Goal: Task Accomplishment & Management: Use online tool/utility

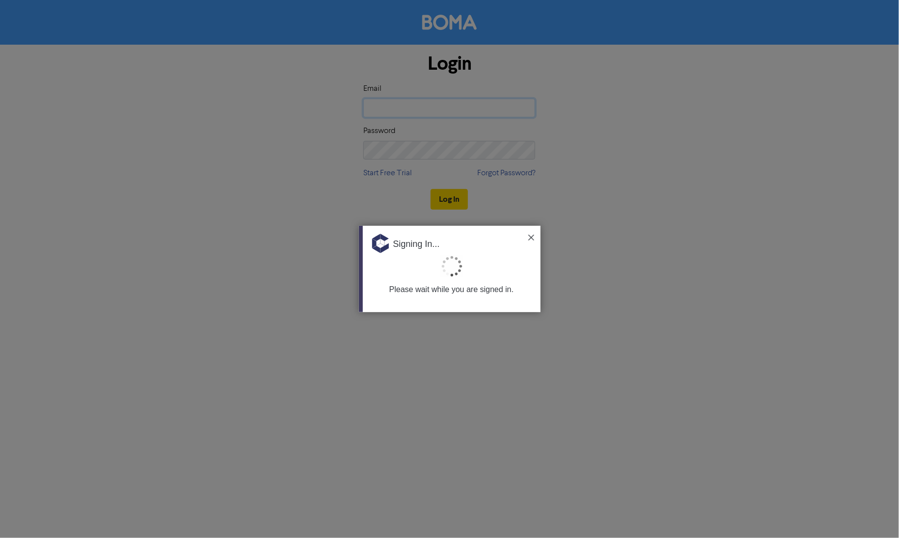
type input "[PERSON_NAME][EMAIL_ADDRESS][DOMAIN_NAME][PERSON_NAME]"
click at [528, 237] on img at bounding box center [531, 238] width 6 height 6
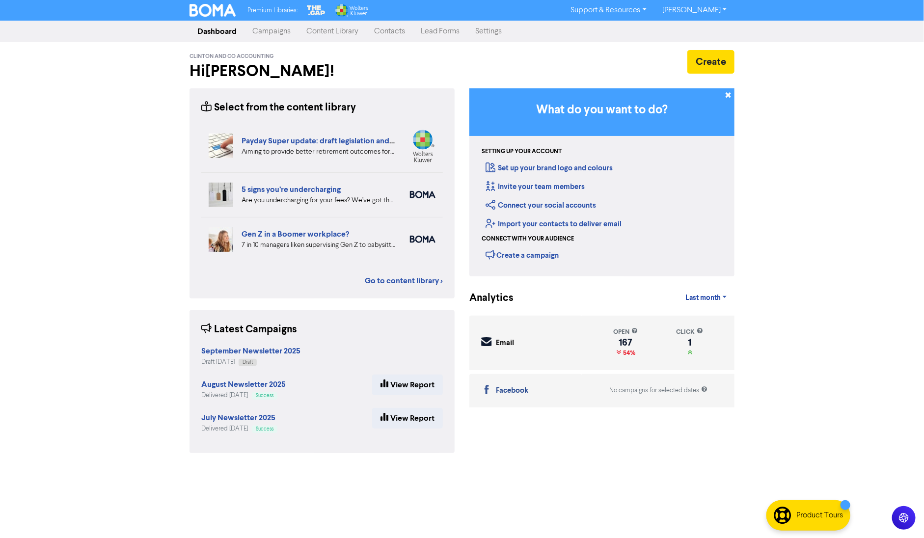
click at [340, 25] on link "Content Library" at bounding box center [332, 32] width 68 height 20
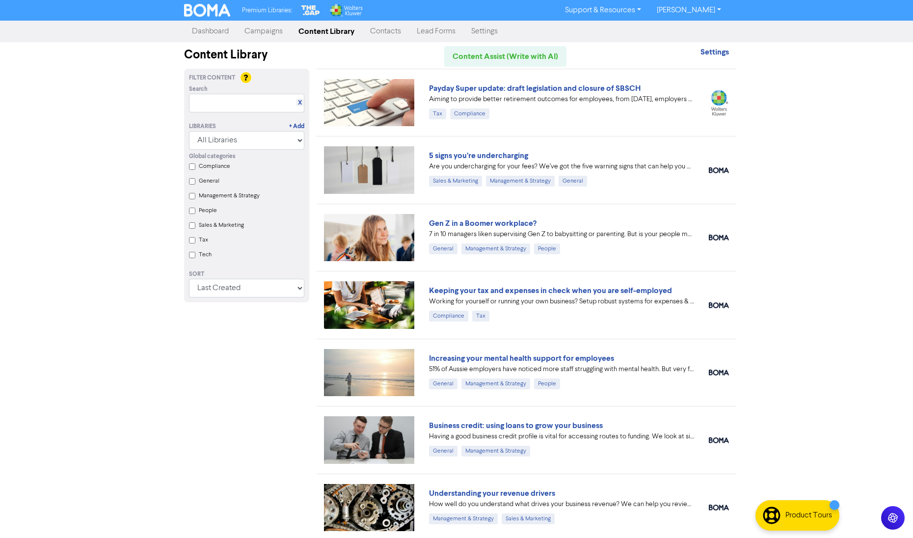
click at [264, 30] on link "Campaigns" at bounding box center [264, 32] width 54 height 20
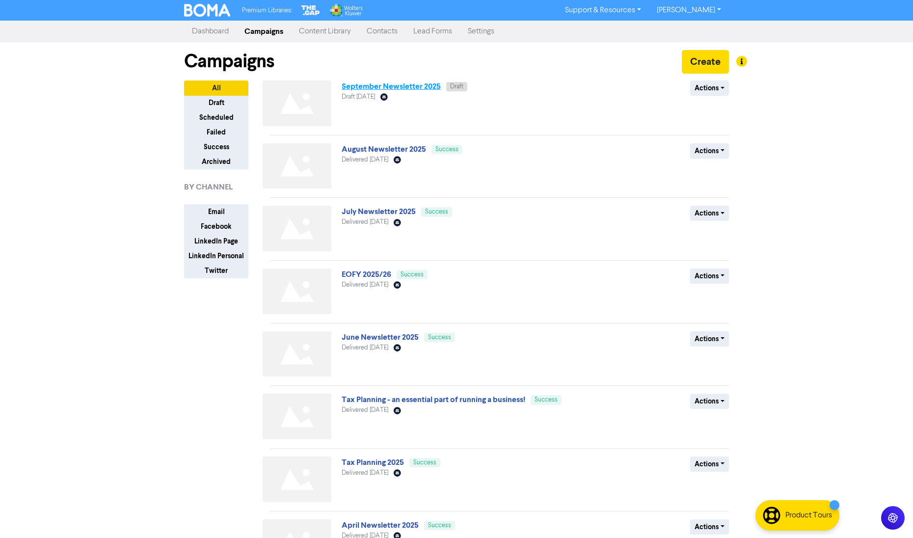
click at [376, 87] on link "September Newsletter 2025" at bounding box center [391, 86] width 99 height 10
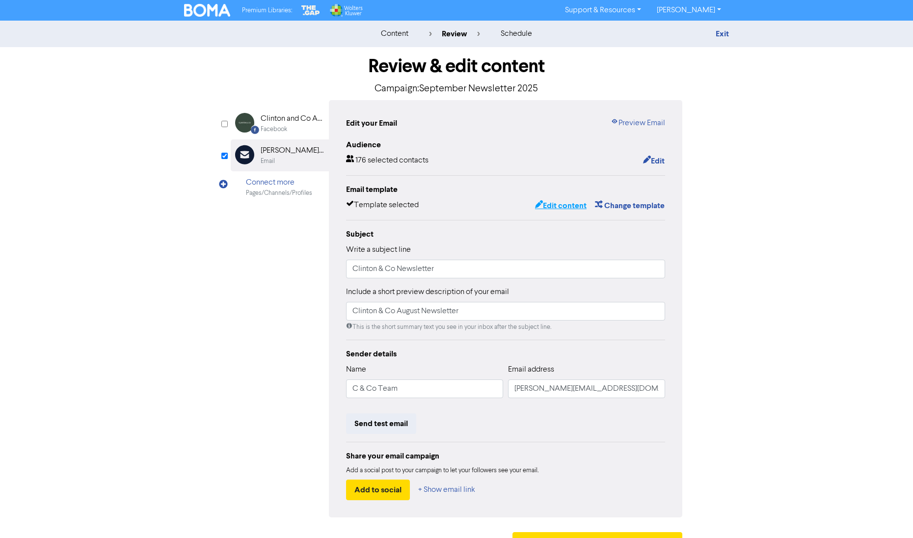
click at [558, 202] on button "Edit content" at bounding box center [561, 205] width 53 height 13
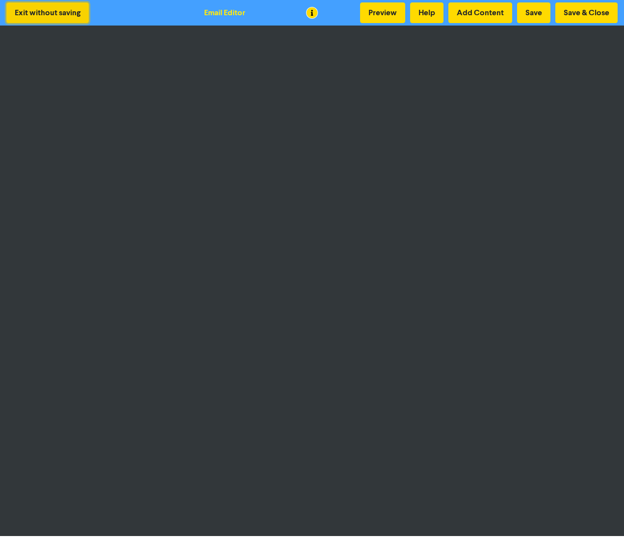
click at [39, 10] on button "Exit without saving" at bounding box center [47, 12] width 82 height 21
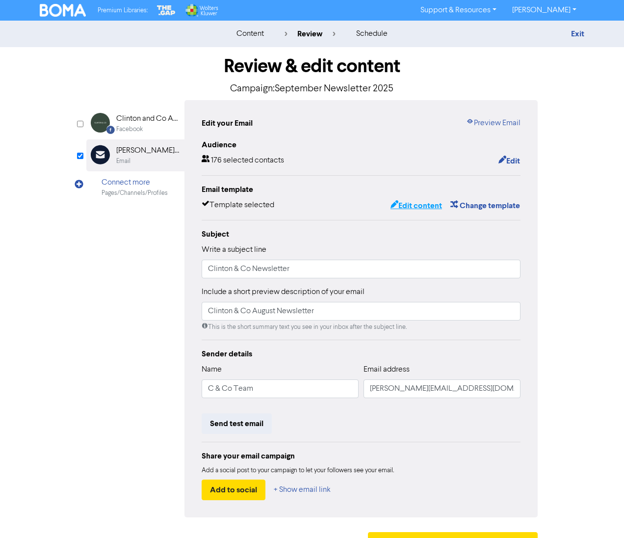
click at [410, 206] on button "Edit content" at bounding box center [416, 205] width 53 height 13
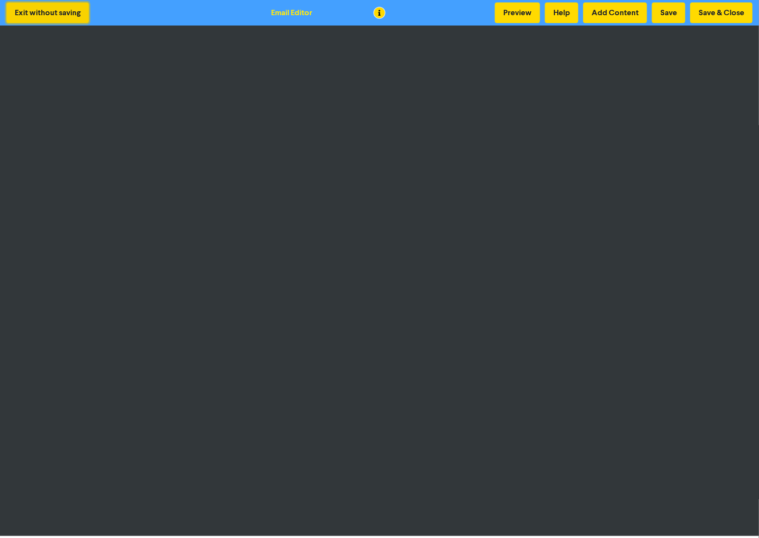
click at [73, 12] on button "Exit without saving" at bounding box center [47, 12] width 82 height 21
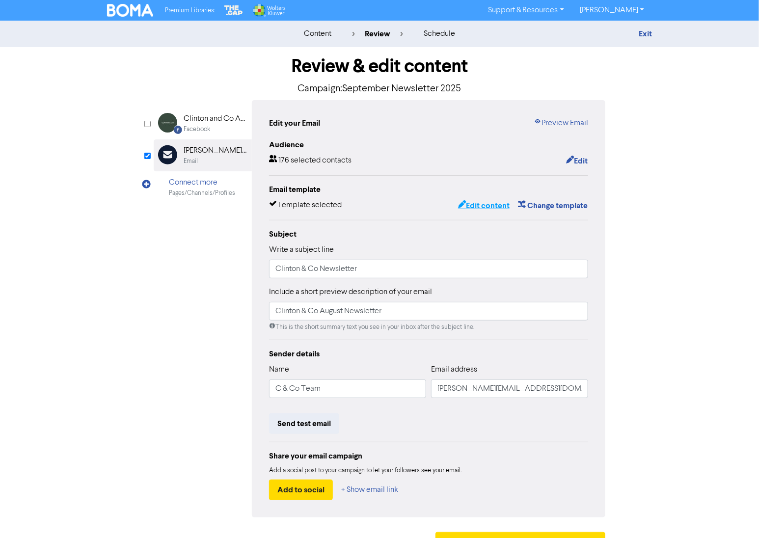
click at [482, 203] on button "Edit content" at bounding box center [484, 205] width 53 height 13
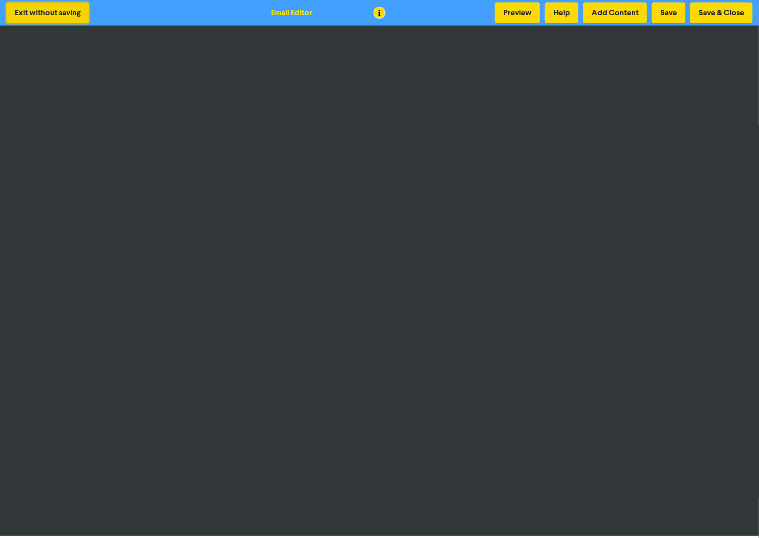
click at [61, 14] on button "Exit without saving" at bounding box center [47, 12] width 82 height 21
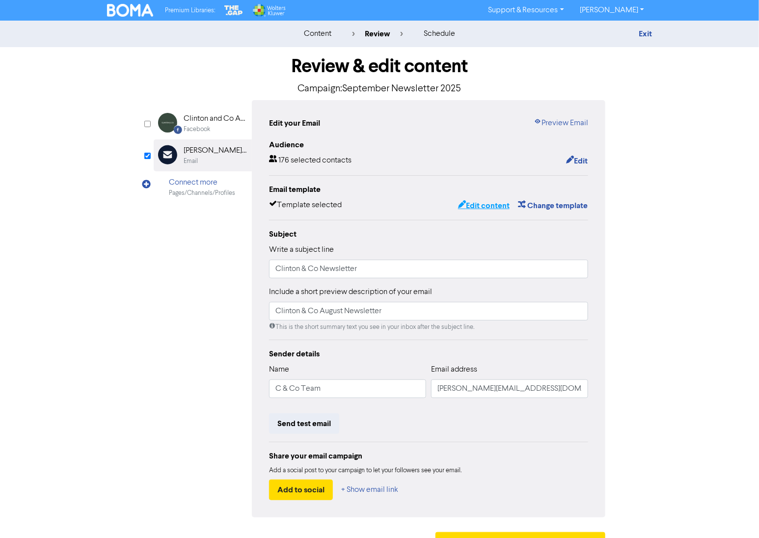
click at [484, 205] on button "Edit content" at bounding box center [484, 205] width 53 height 13
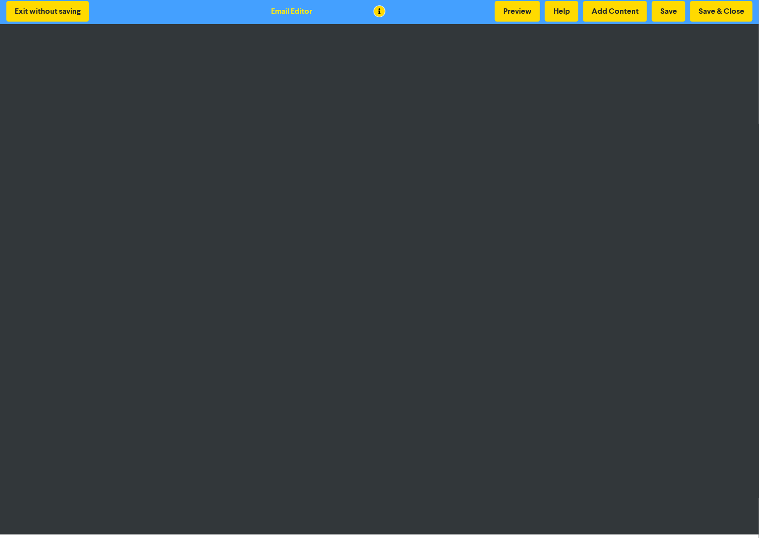
scroll to position [2, 0]
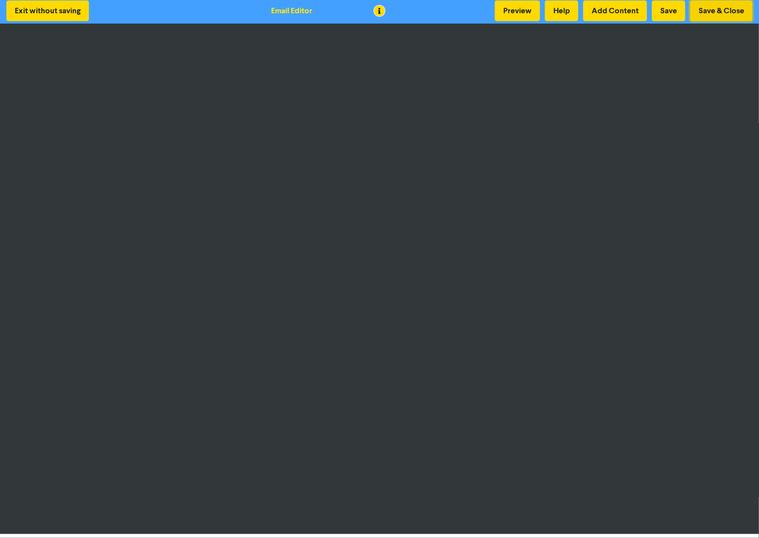
click at [724, 7] on button "Save & Close" at bounding box center [721, 10] width 62 height 21
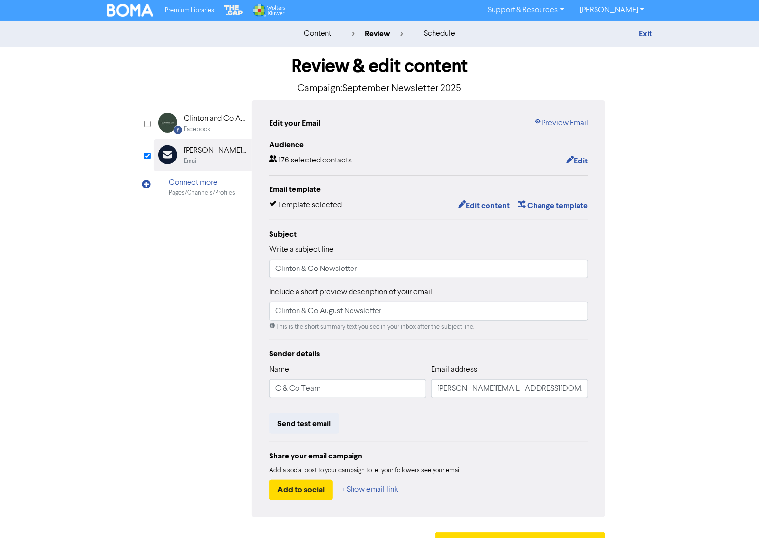
click at [312, 30] on div "content" at bounding box center [317, 34] width 27 height 12
click at [640, 32] on link "Exit" at bounding box center [645, 34] width 13 height 10
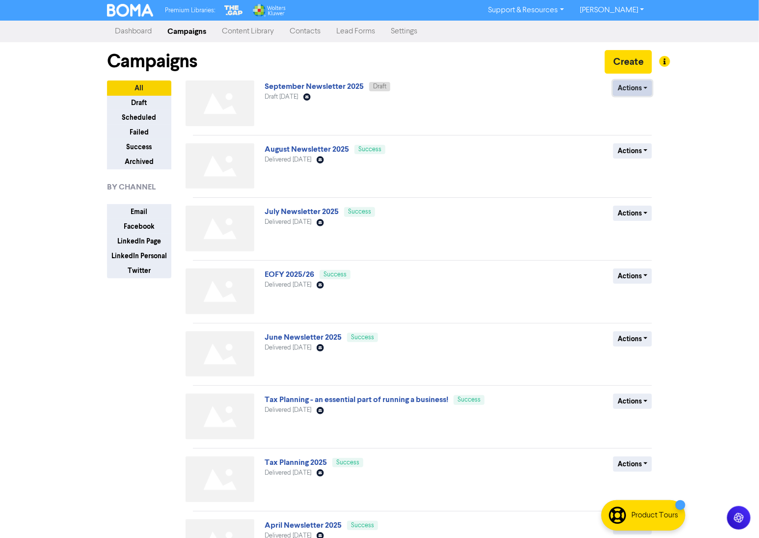
click at [645, 89] on button "Actions" at bounding box center [632, 88] width 39 height 15
click at [711, 195] on div "Premium Libraries: Support & Resources Video Tutorials FAQ & Guides Marketing E…" at bounding box center [379, 269] width 759 height 538
click at [293, 85] on link "September Newsletter 2025" at bounding box center [314, 86] width 99 height 10
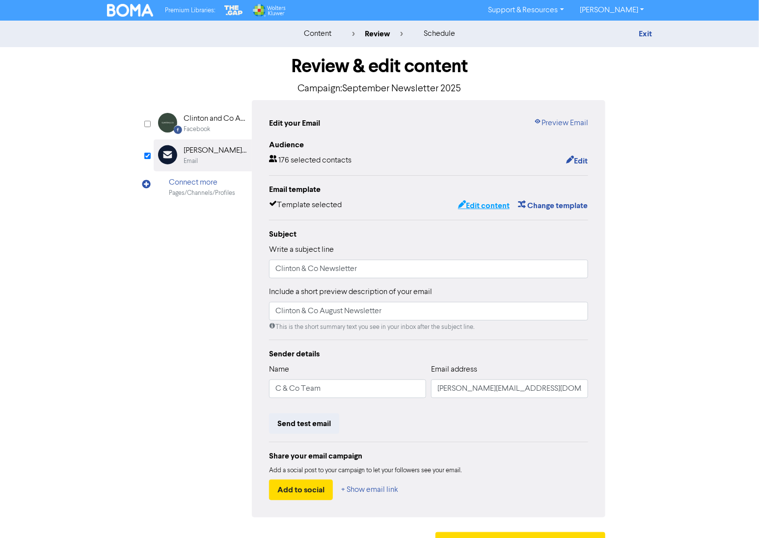
click at [489, 202] on button "Edit content" at bounding box center [484, 205] width 53 height 13
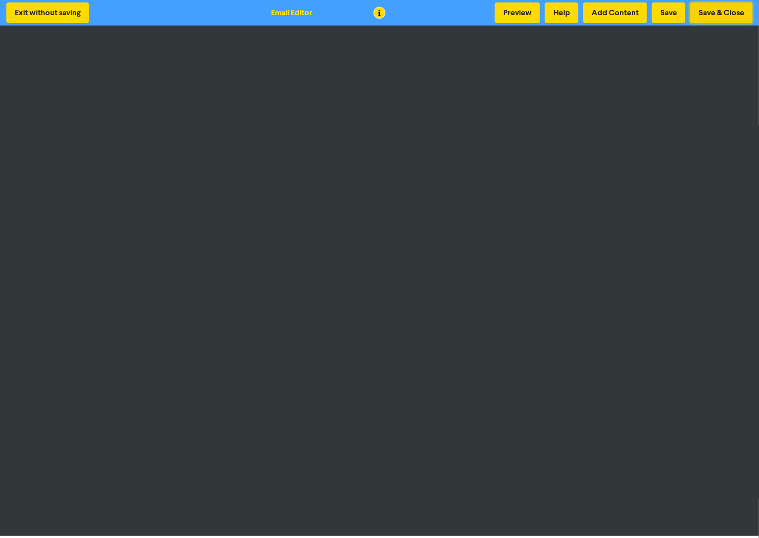
click at [742, 12] on button "Save & Close" at bounding box center [721, 12] width 62 height 21
